Goal: Share content: Distribute website content to other platforms or users

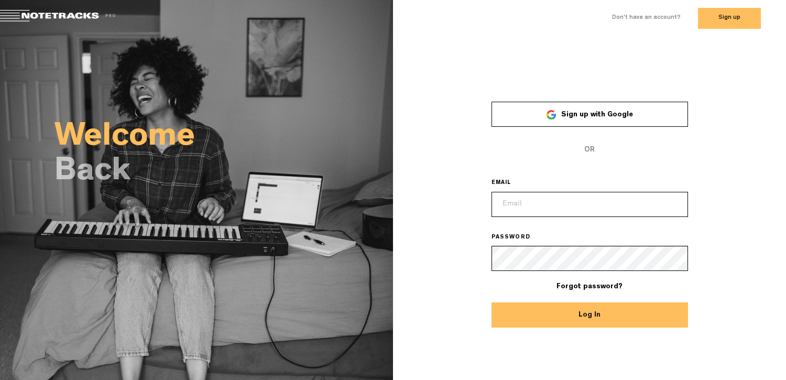
click at [574, 207] on input "email" at bounding box center [590, 204] width 197 height 25
type input "[PERSON_NAME][EMAIL_ADDRESS][DOMAIN_NAME]"
click at [588, 311] on button "Log In" at bounding box center [590, 314] width 197 height 25
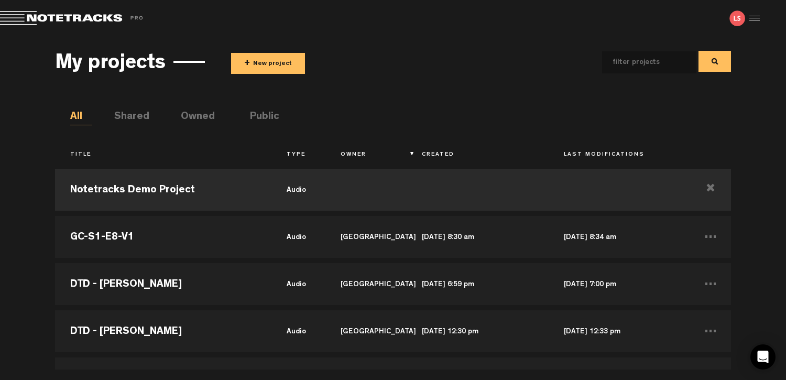
click at [267, 62] on button "+ New project" at bounding box center [268, 63] width 74 height 21
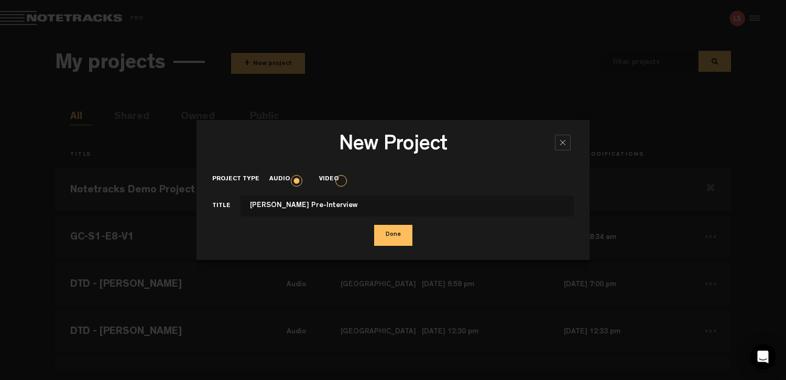
type input "[PERSON_NAME] Pre-Interview"
click at [374, 225] on button "Done" at bounding box center [393, 235] width 38 height 21
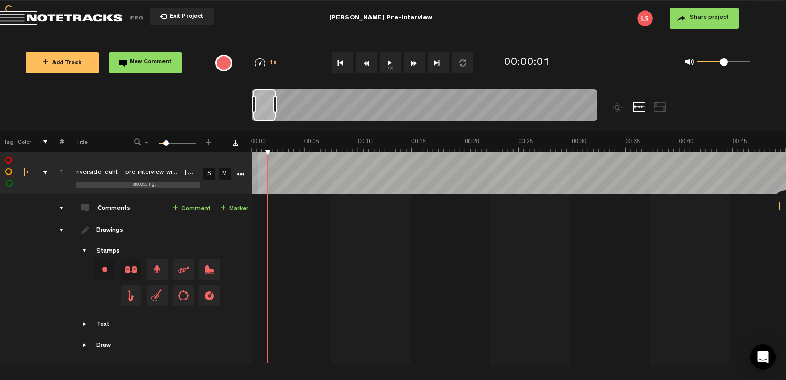
click at [234, 153] on tr "1 processing... riverside_caht__pre-interview wi... _ [DATE] 001_trane_engineer…" at bounding box center [393, 173] width 787 height 42
click at [392, 213] on td "1 riverside_caht__pre-interview wi... _ [DATE] 001_trane_engineering p S M rive…" at bounding box center [519, 205] width 535 height 22
click at [241, 173] on icon "More" at bounding box center [240, 174] width 7 height 7
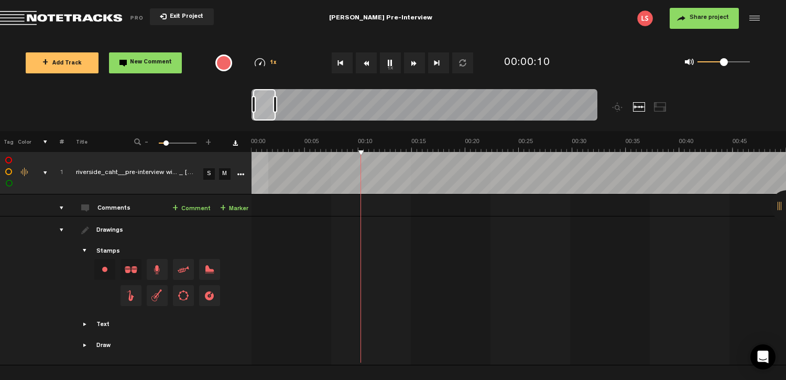
click at [28, 248] on td at bounding box center [24, 291] width 16 height 149
click at [715, 29] on md-toolbar "Exit Project [PERSON_NAME] Pre-Interview Share project Save project" at bounding box center [393, 18] width 786 height 37
click at [709, 20] on span "Share project" at bounding box center [709, 18] width 39 height 6
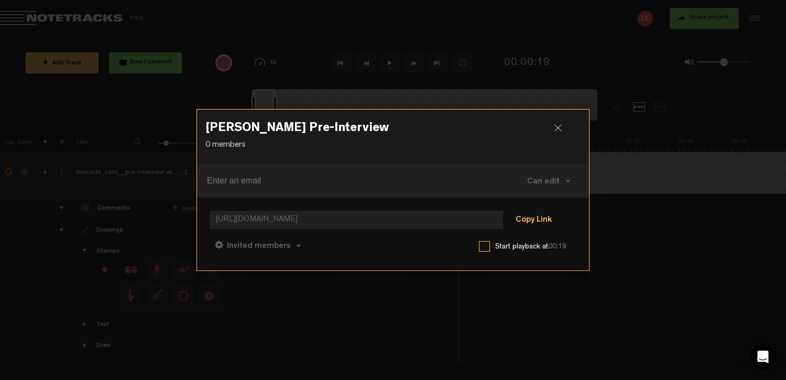
click at [539, 215] on button "Copy Link" at bounding box center [533, 220] width 57 height 21
click at [620, 234] on div at bounding box center [393, 190] width 786 height 380
click at [561, 133] on div at bounding box center [563, 132] width 16 height 16
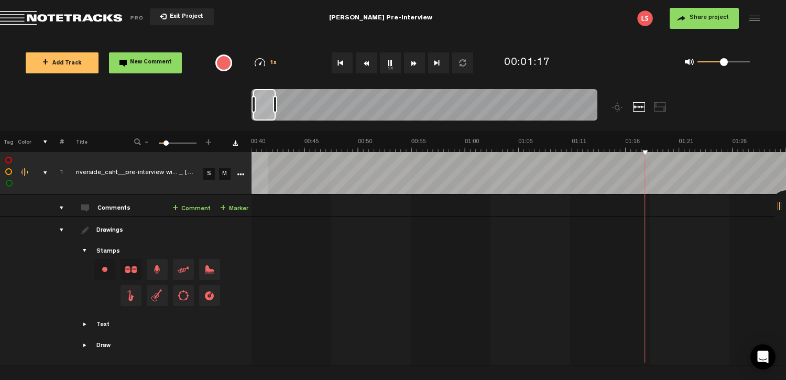
scroll to position [0, 428]
